Goal: Information Seeking & Learning: Learn about a topic

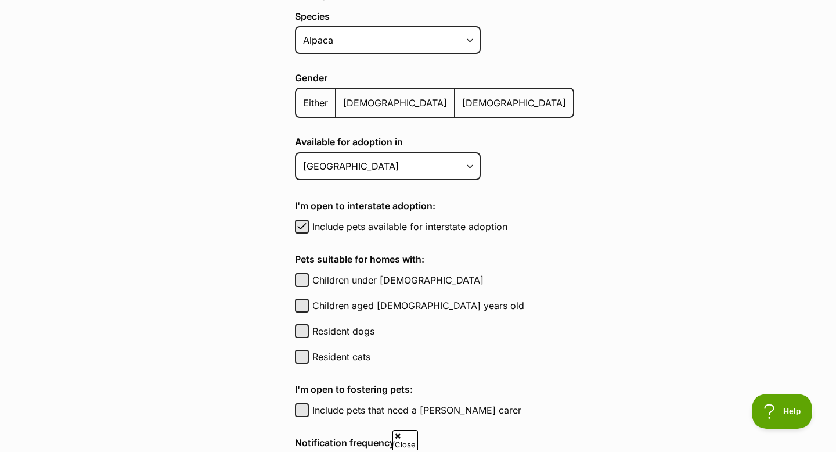
scroll to position [196, 0]
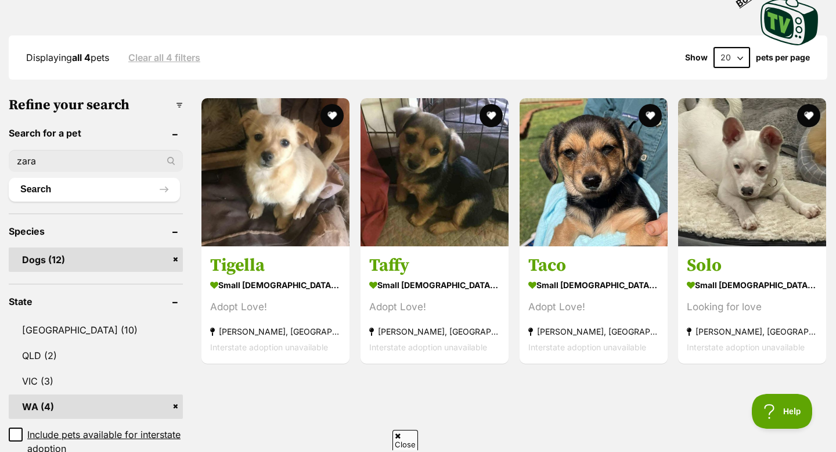
scroll to position [282, 0]
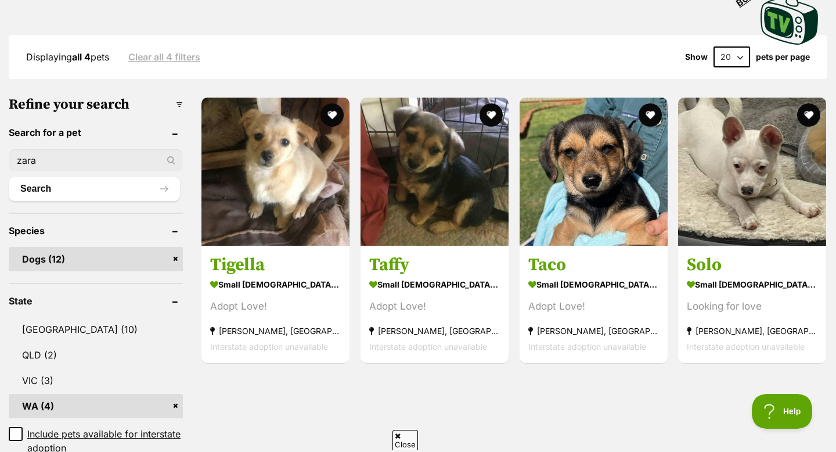
click at [135, 165] on input "zara" at bounding box center [96, 160] width 174 height 22
click at [9, 177] on button "Search" at bounding box center [94, 188] width 171 height 23
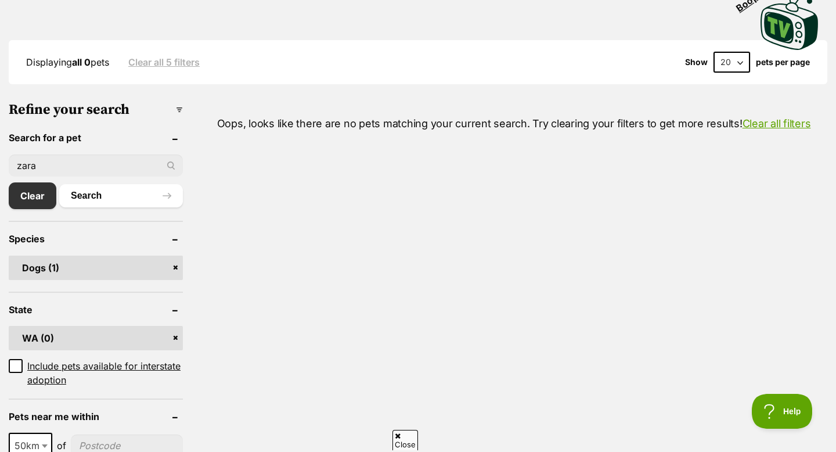
scroll to position [289, 0]
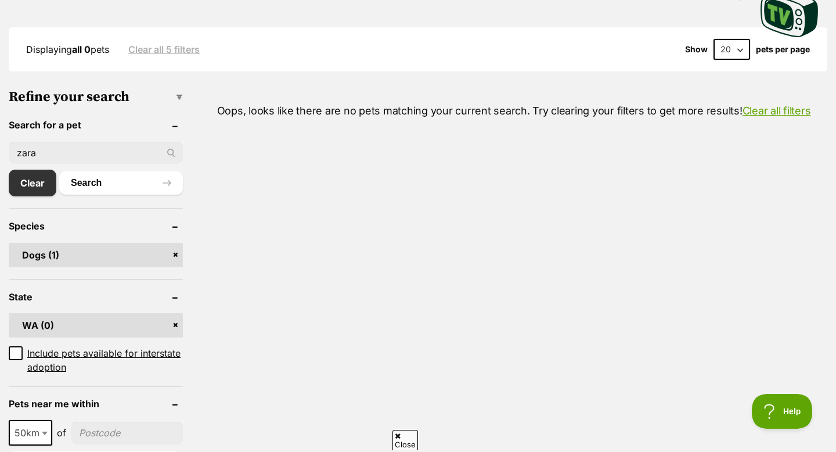
click at [69, 150] on input "zara" at bounding box center [96, 153] width 174 height 22
click at [59, 171] on button "Search" at bounding box center [121, 182] width 124 height 23
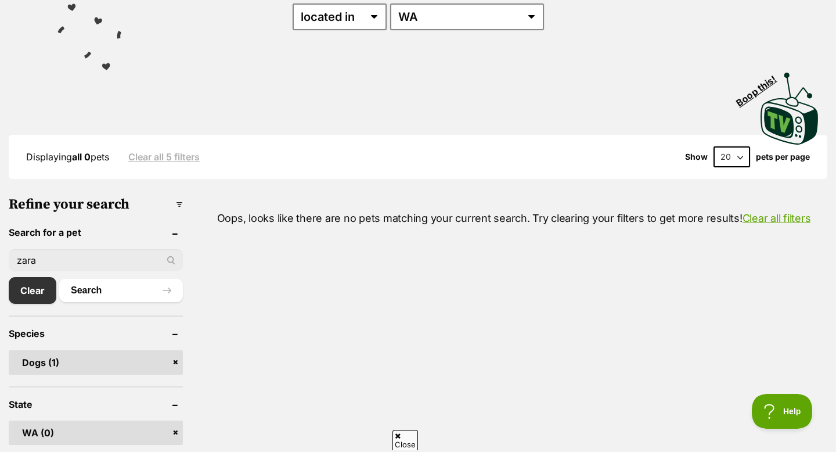
scroll to position [25, 0]
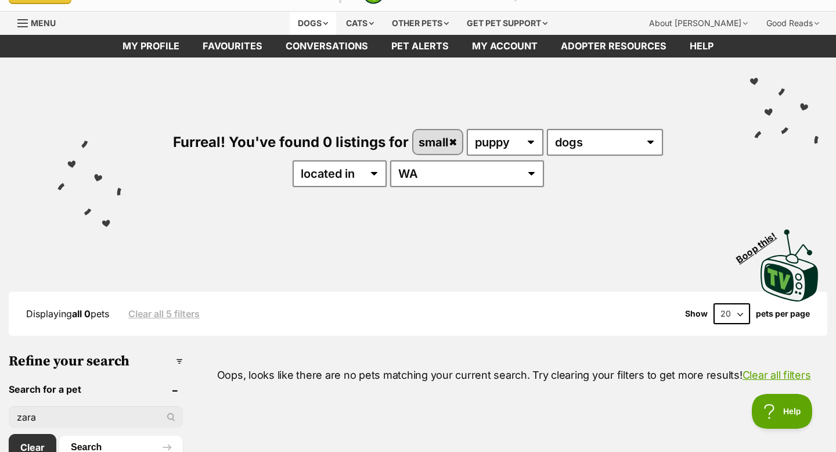
click at [311, 15] on div "Dogs" at bounding box center [313, 23] width 46 height 23
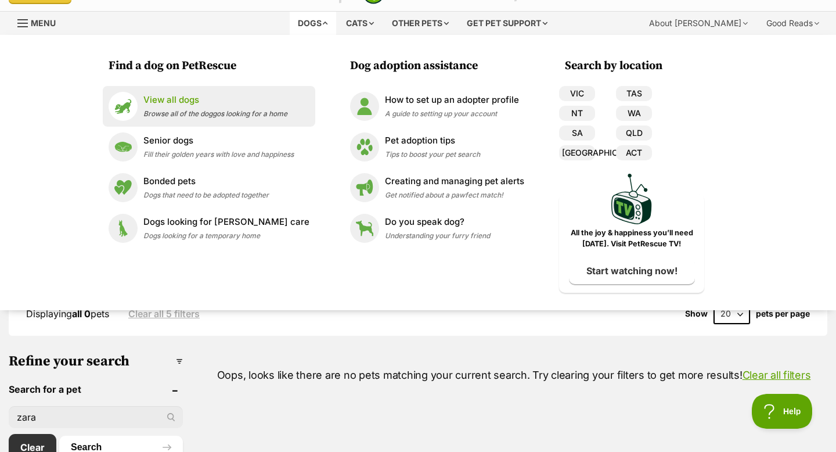
click at [185, 103] on p "View all dogs" at bounding box center [215, 100] width 144 height 13
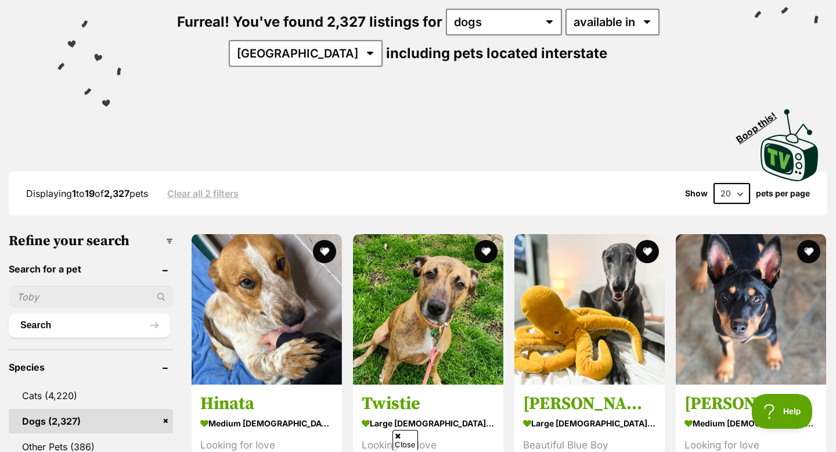
scroll to position [148, 0]
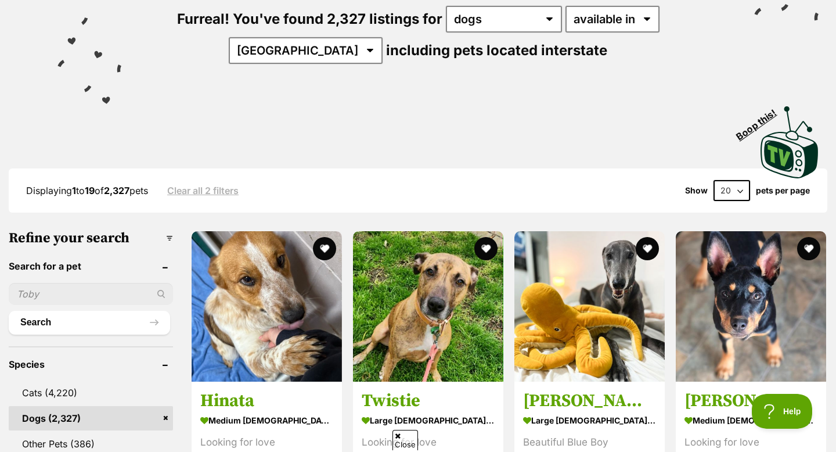
click at [76, 296] on input "text" at bounding box center [91, 294] width 164 height 22
type input "zara"
click at [9, 311] on button "Search" at bounding box center [89, 322] width 161 height 23
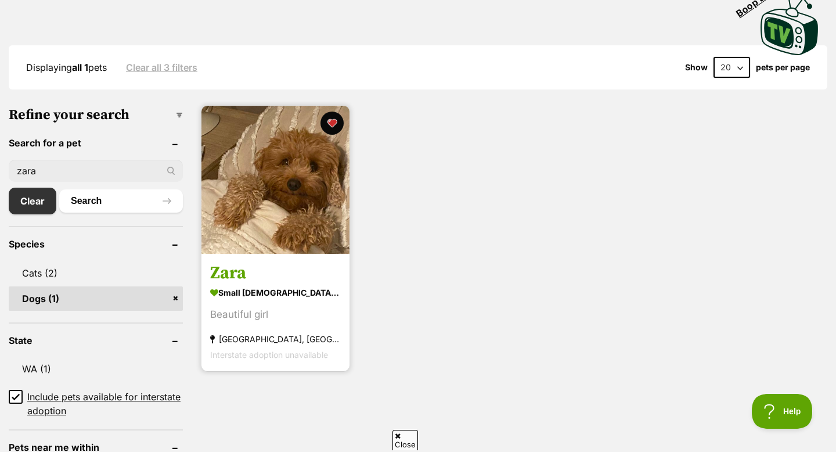
scroll to position [279, 0]
